Goal: Browse casually

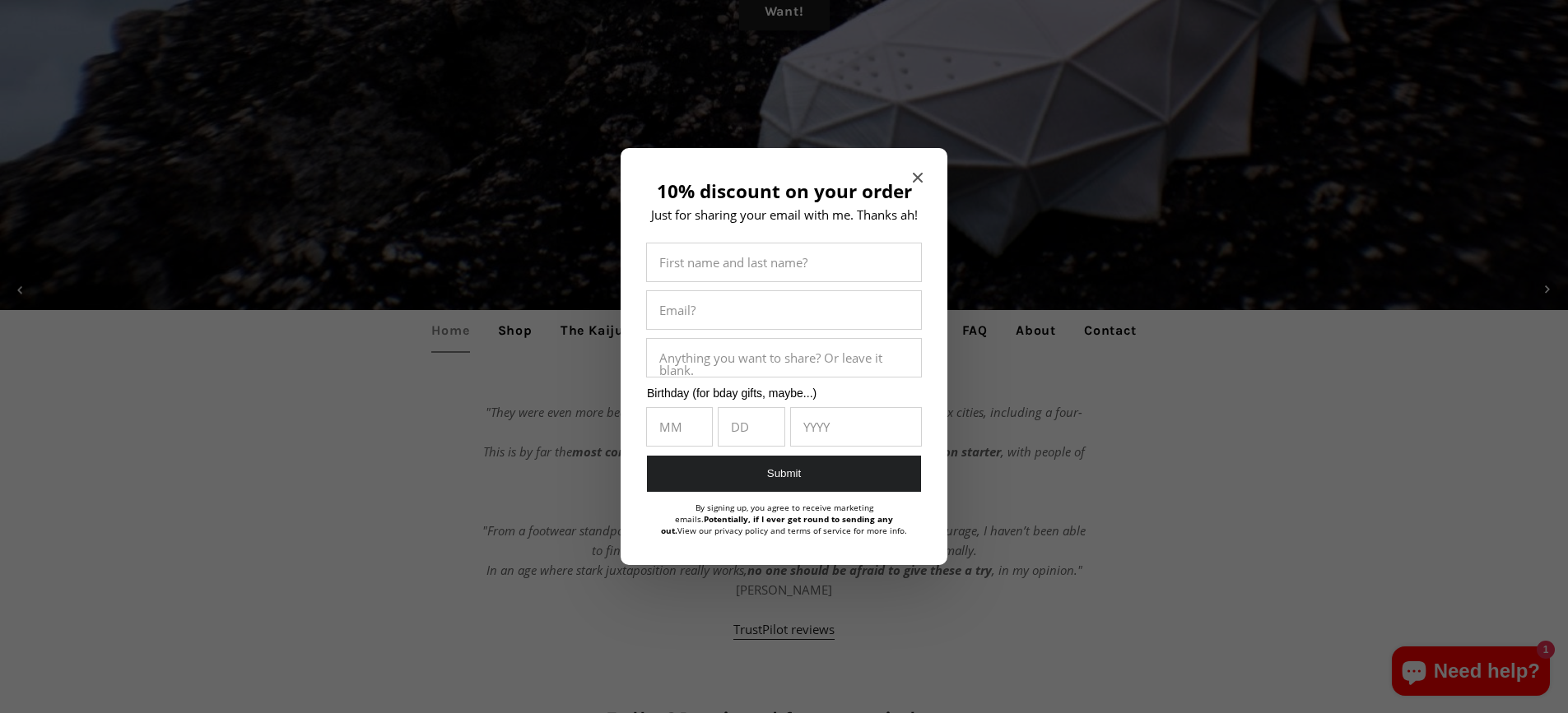
scroll to position [658, 0]
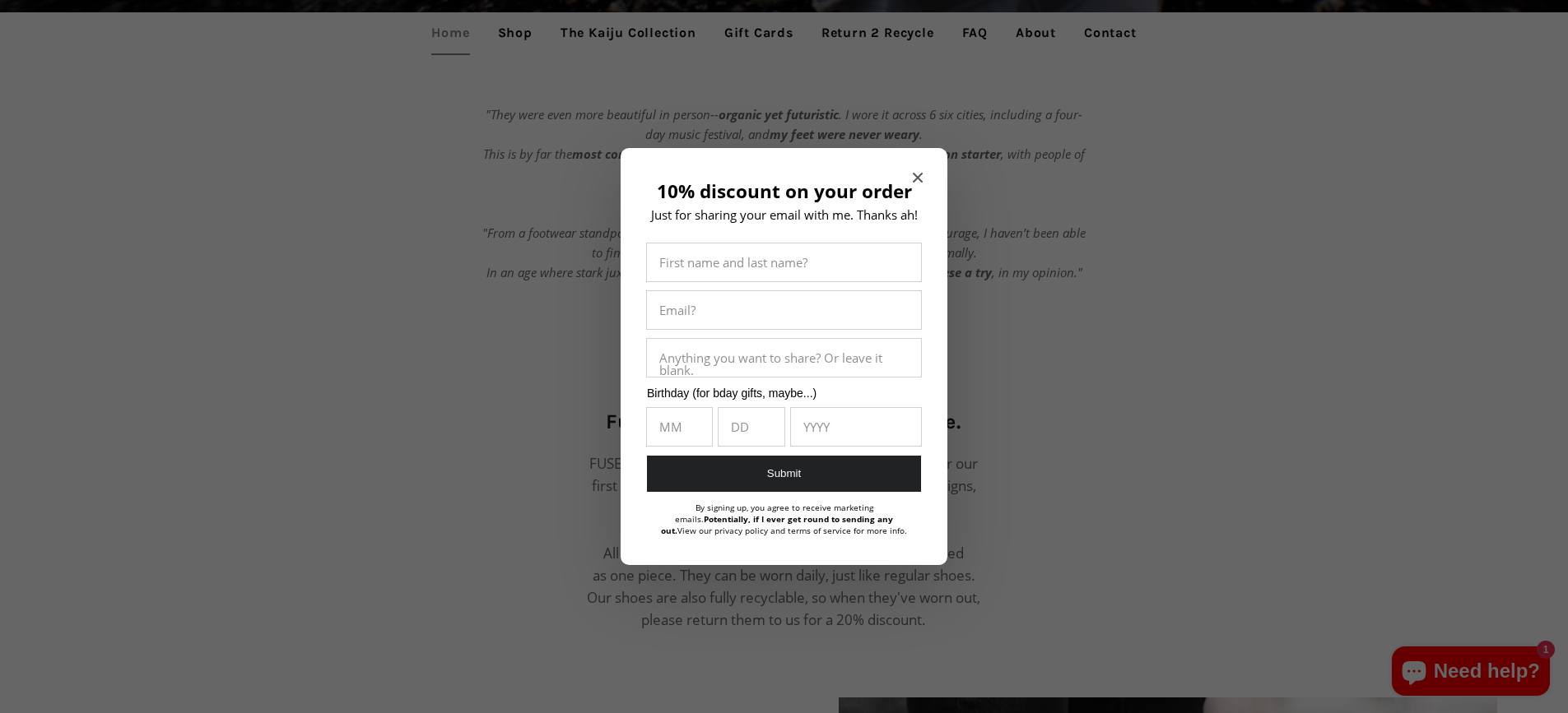
click at [905, 176] on div "10% discount on your order Just for sharing your email with me. Thanks ah! Firs…" at bounding box center [784, 357] width 327 height 418
click at [913, 175] on icon "Close modal" at bounding box center [917, 178] width 10 height 10
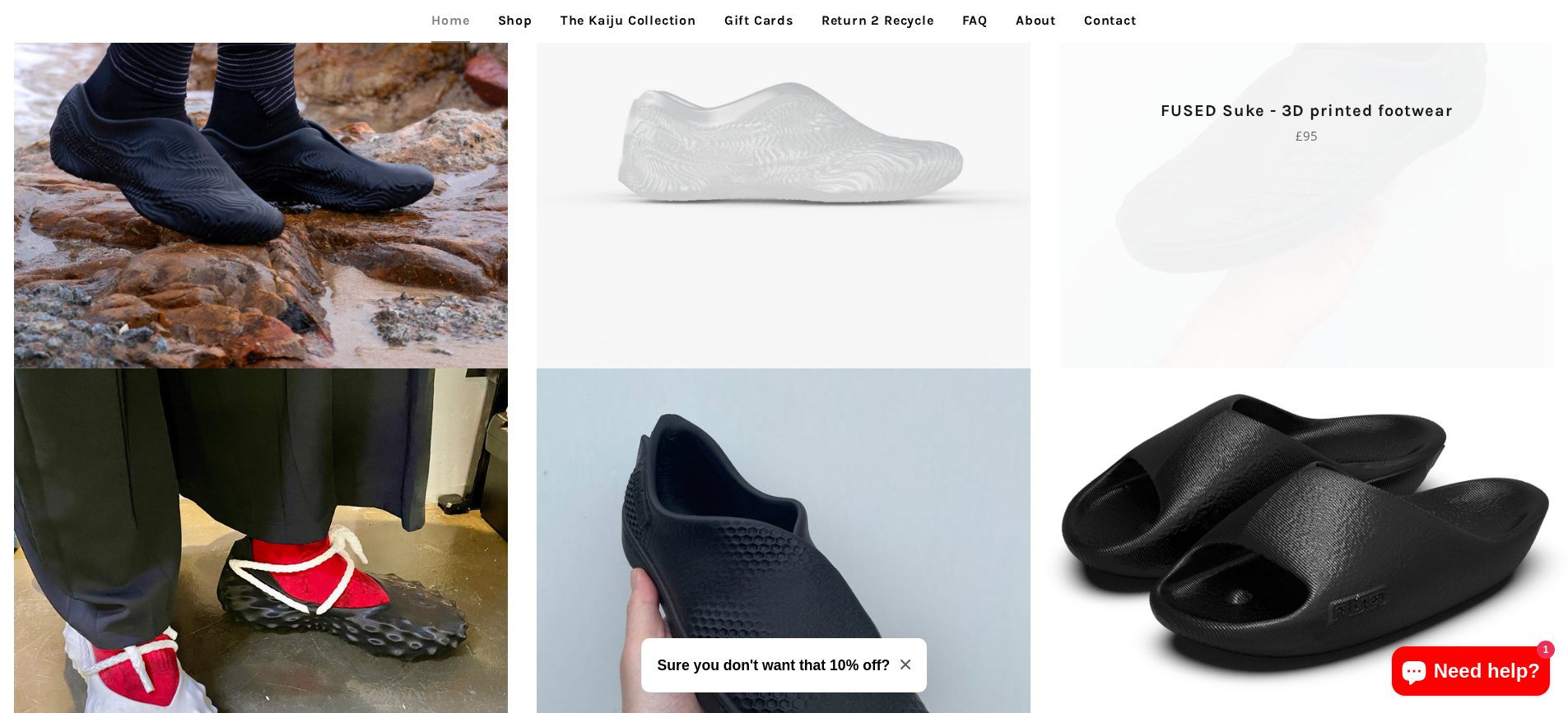
scroll to position [4155, 0]
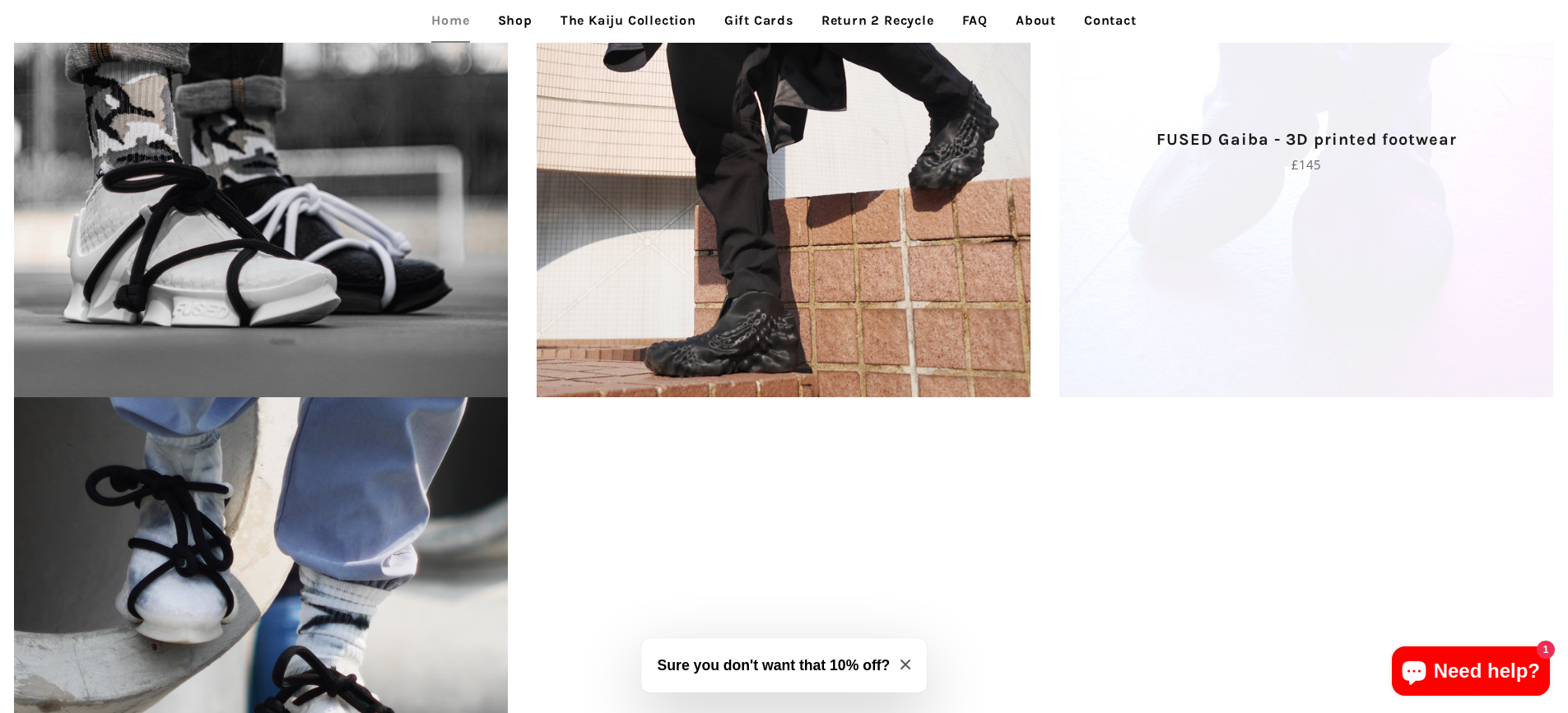
scroll to position [2550, 0]
